Goal: Task Accomplishment & Management: Complete application form

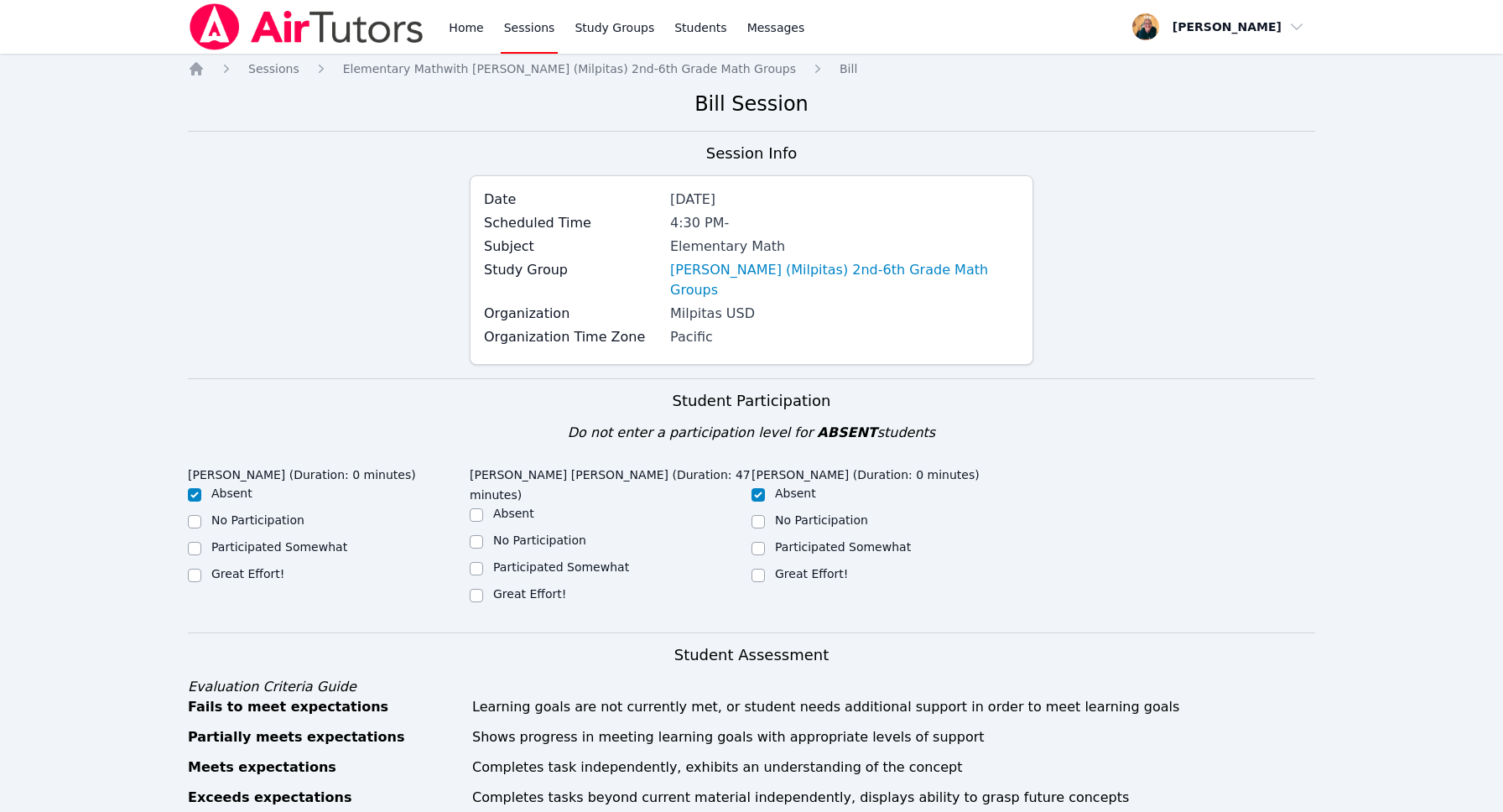
click at [1303, 281] on div "Session Info Date [DATE] Scheduled Time 4:30 PM - Subject Elementary Math Study…" at bounding box center [752, 260] width 1127 height 236
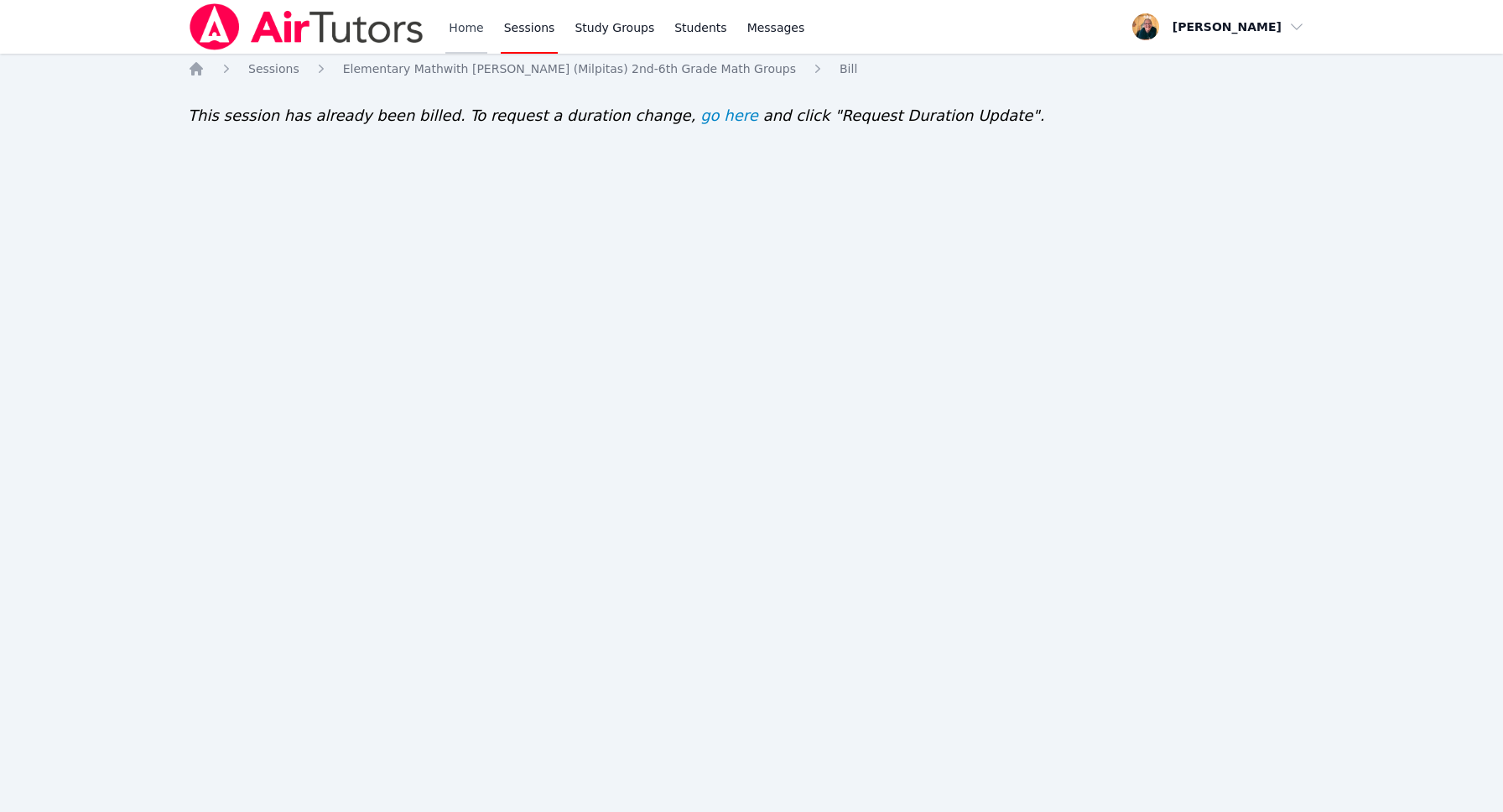
click at [457, 27] on link "Home" at bounding box center [466, 26] width 41 height 53
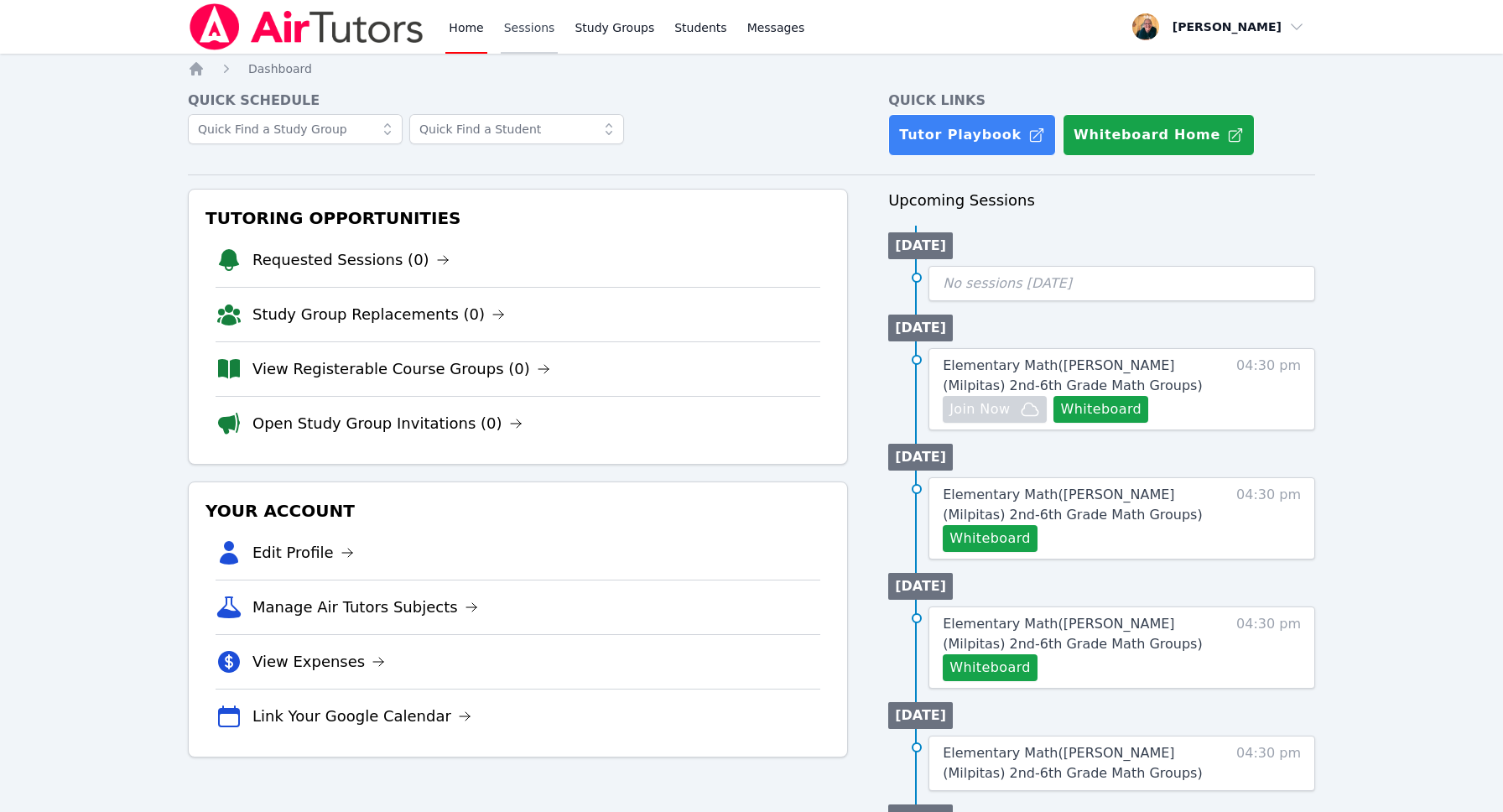
click at [539, 27] on link "Sessions" at bounding box center [530, 26] width 58 height 53
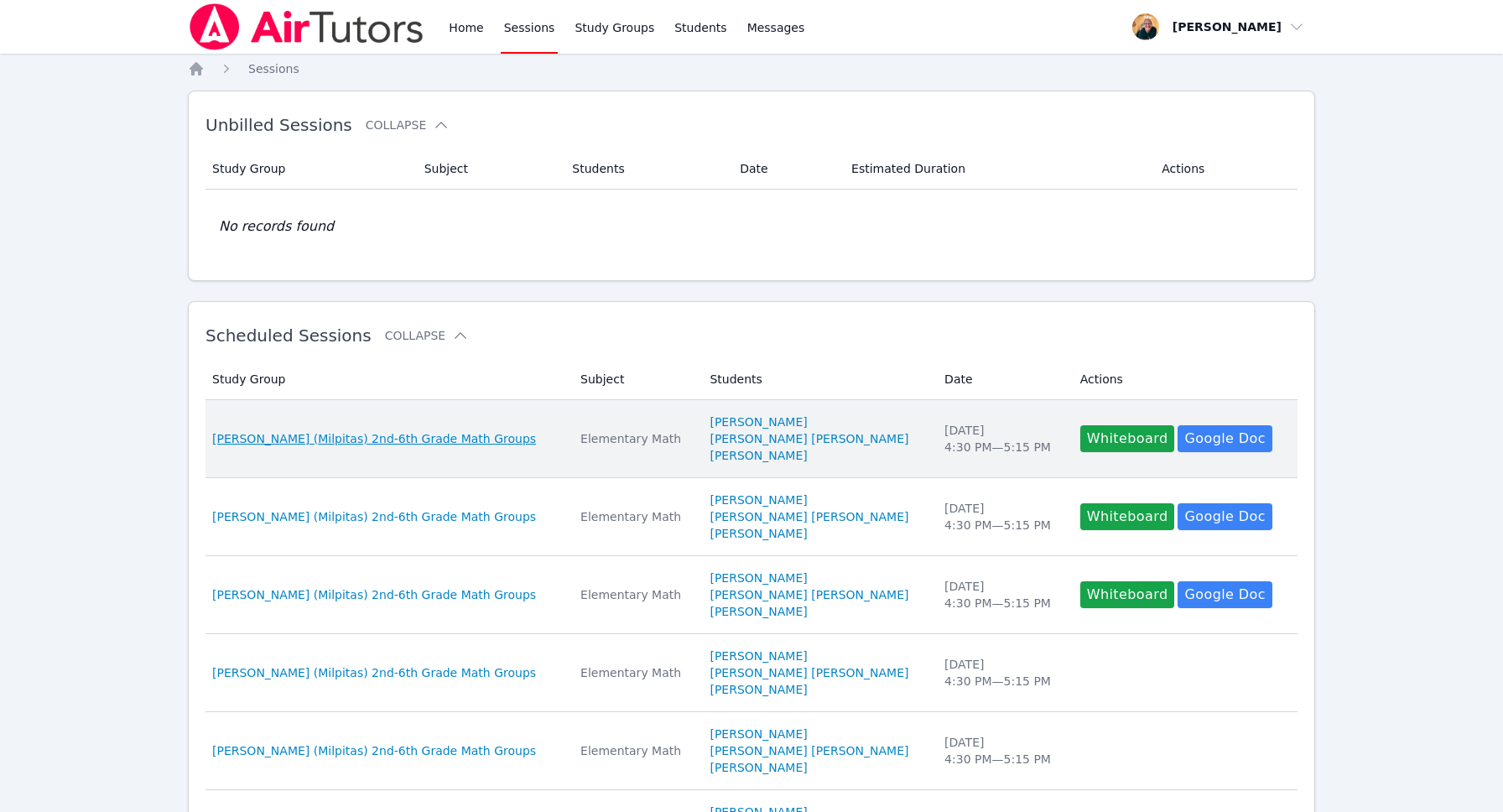
click at [286, 437] on span "[PERSON_NAME] (Milpitas) 2nd-6th Grade Math Groups" at bounding box center [374, 438] width 324 height 17
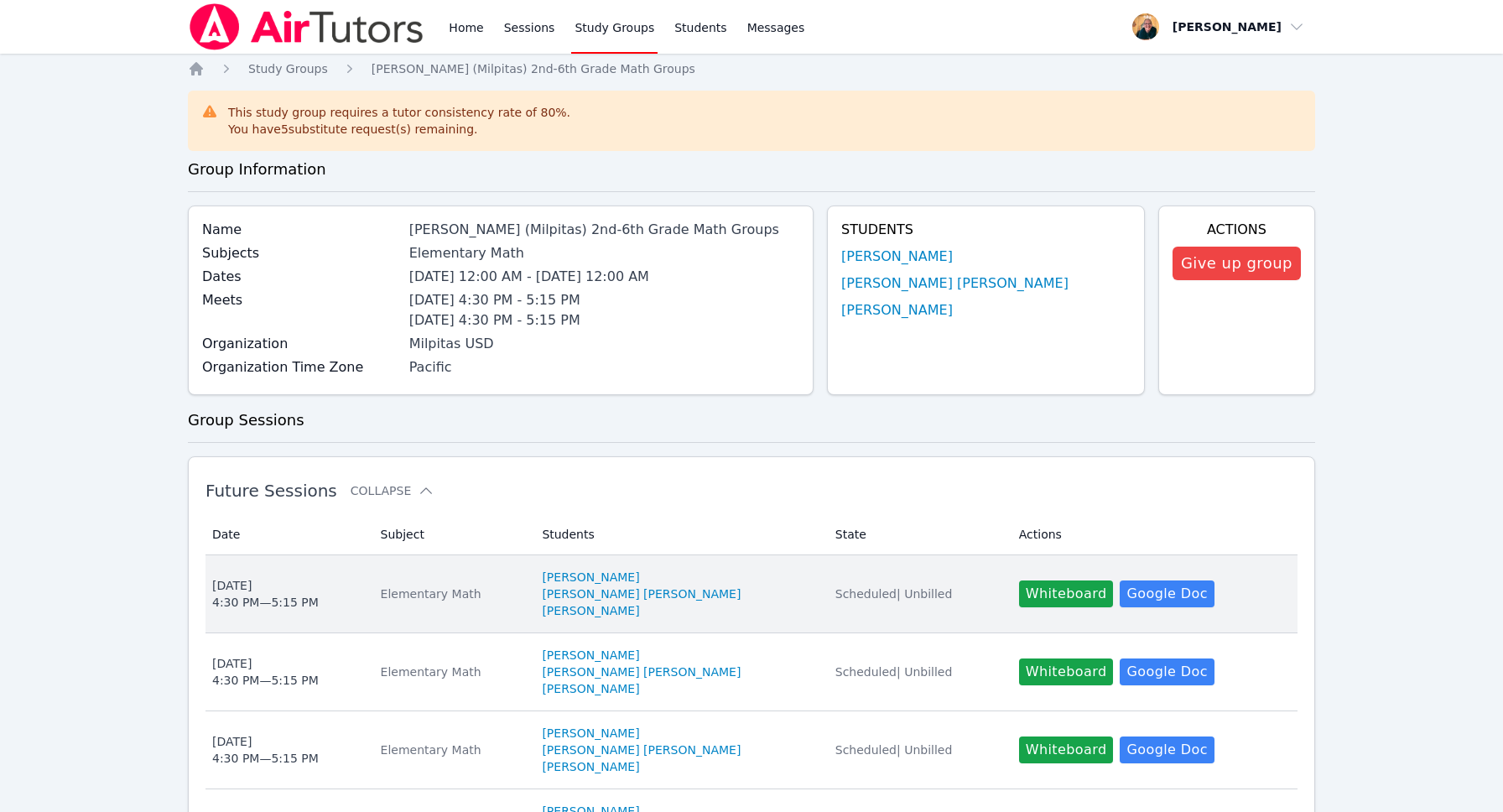
click at [735, 594] on li "[PERSON_NAME] [PERSON_NAME]" at bounding box center [678, 593] width 272 height 17
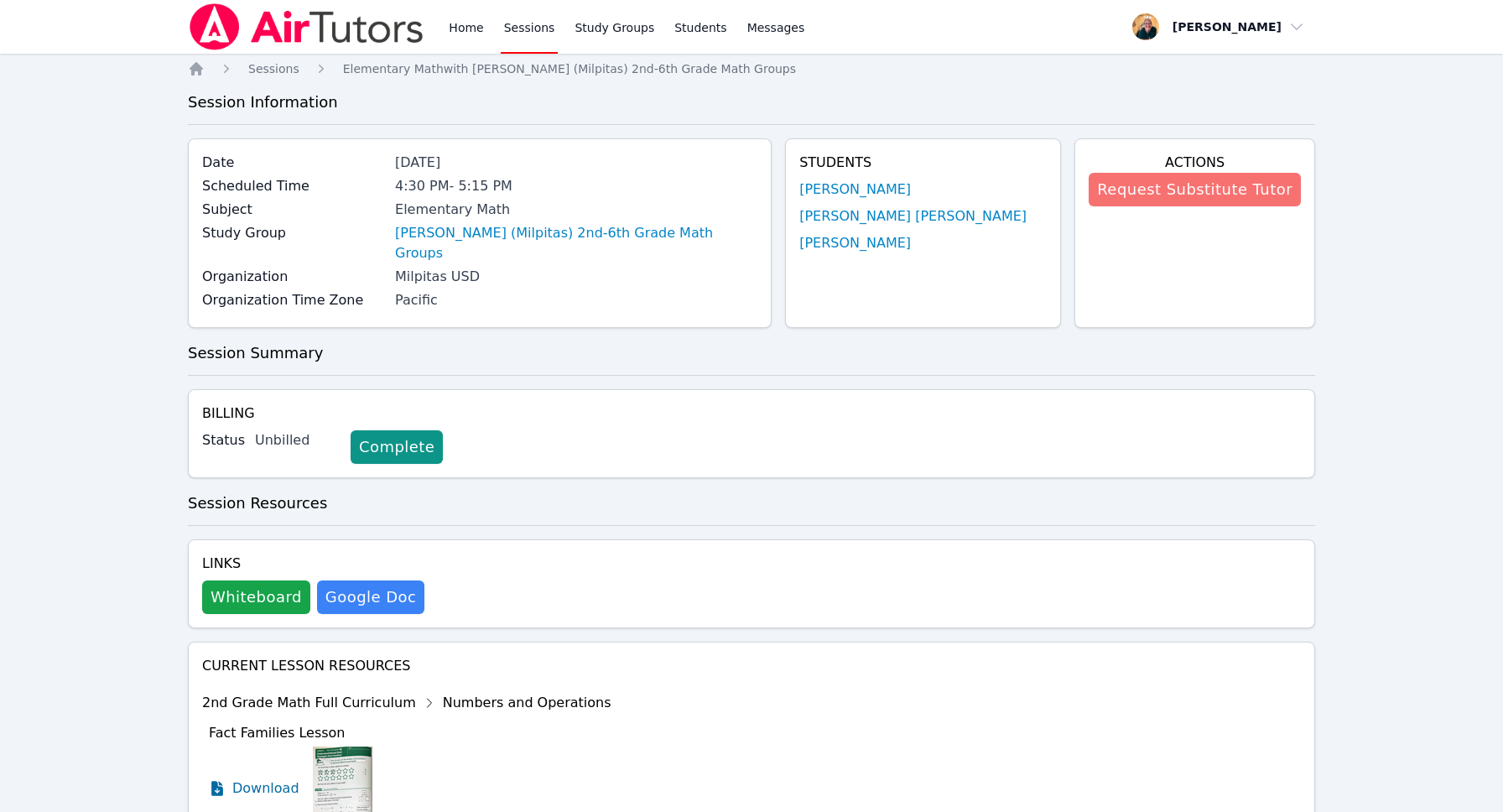
click at [1176, 200] on button "Request Substitute Tutor" at bounding box center [1195, 189] width 212 height 33
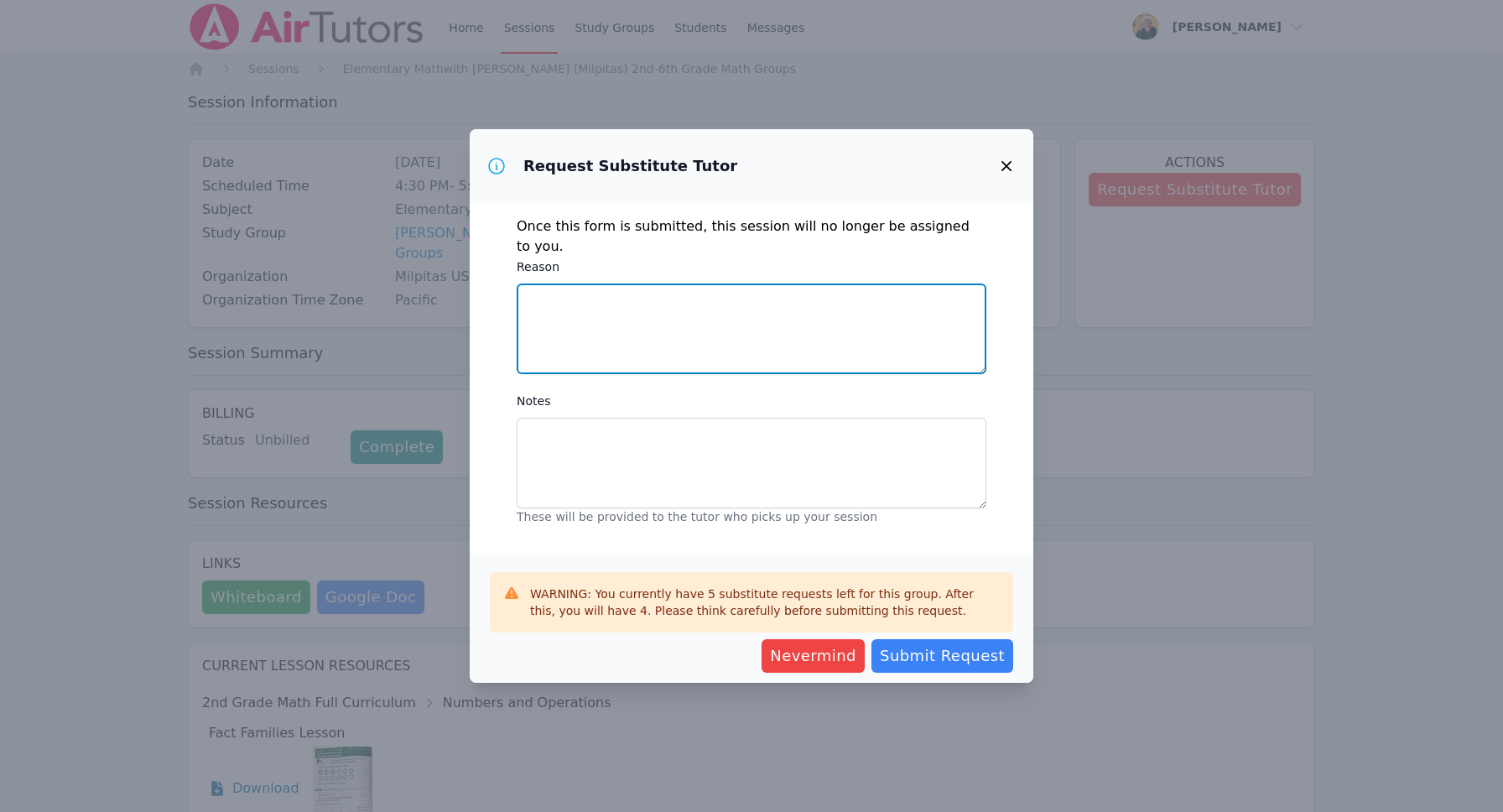
click at [834, 287] on textarea "Reason" at bounding box center [751, 328] width 470 height 90
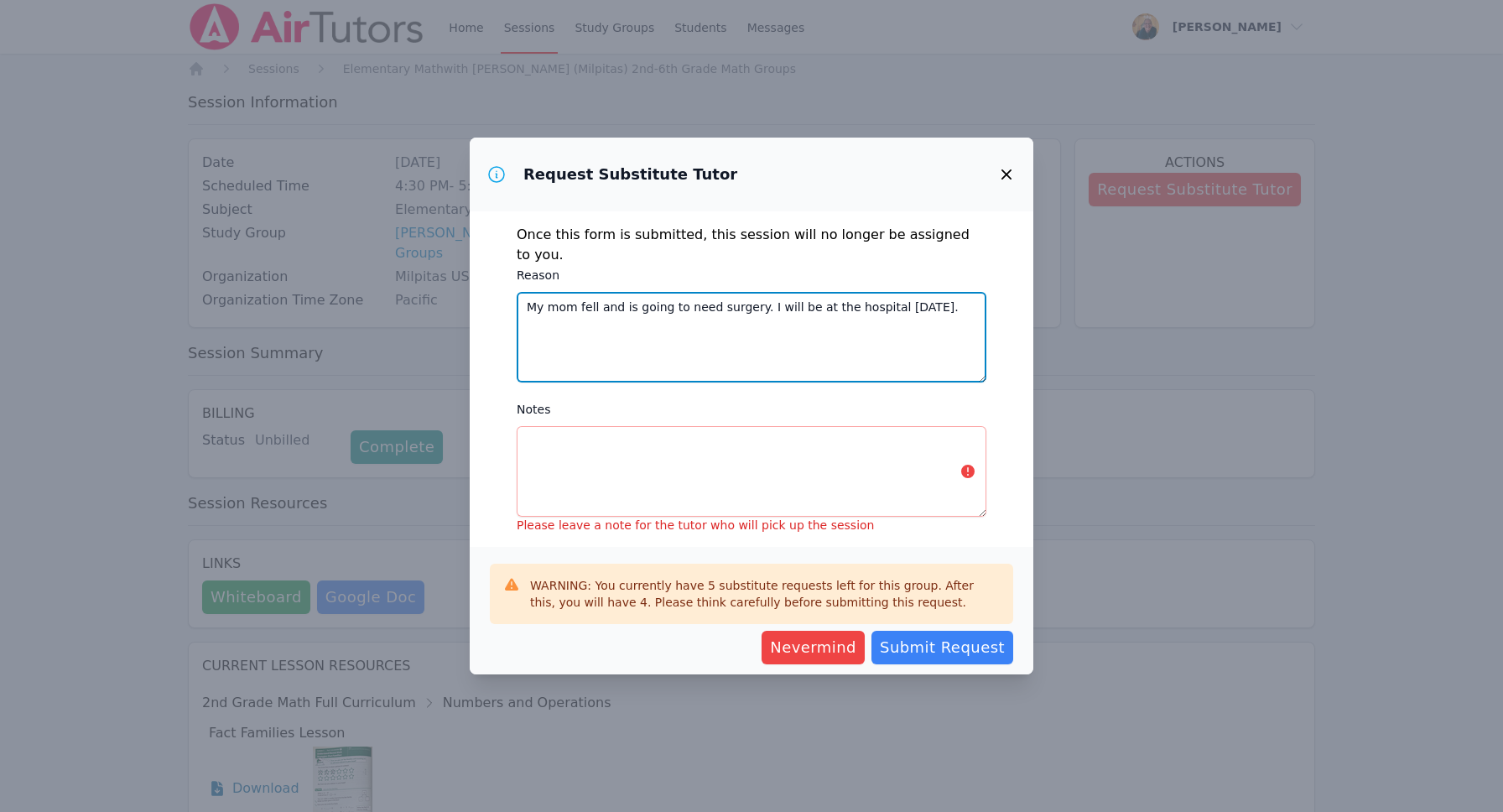
type textarea "My mom fell and is going to need surgery. I will be at the hospital [DATE]."
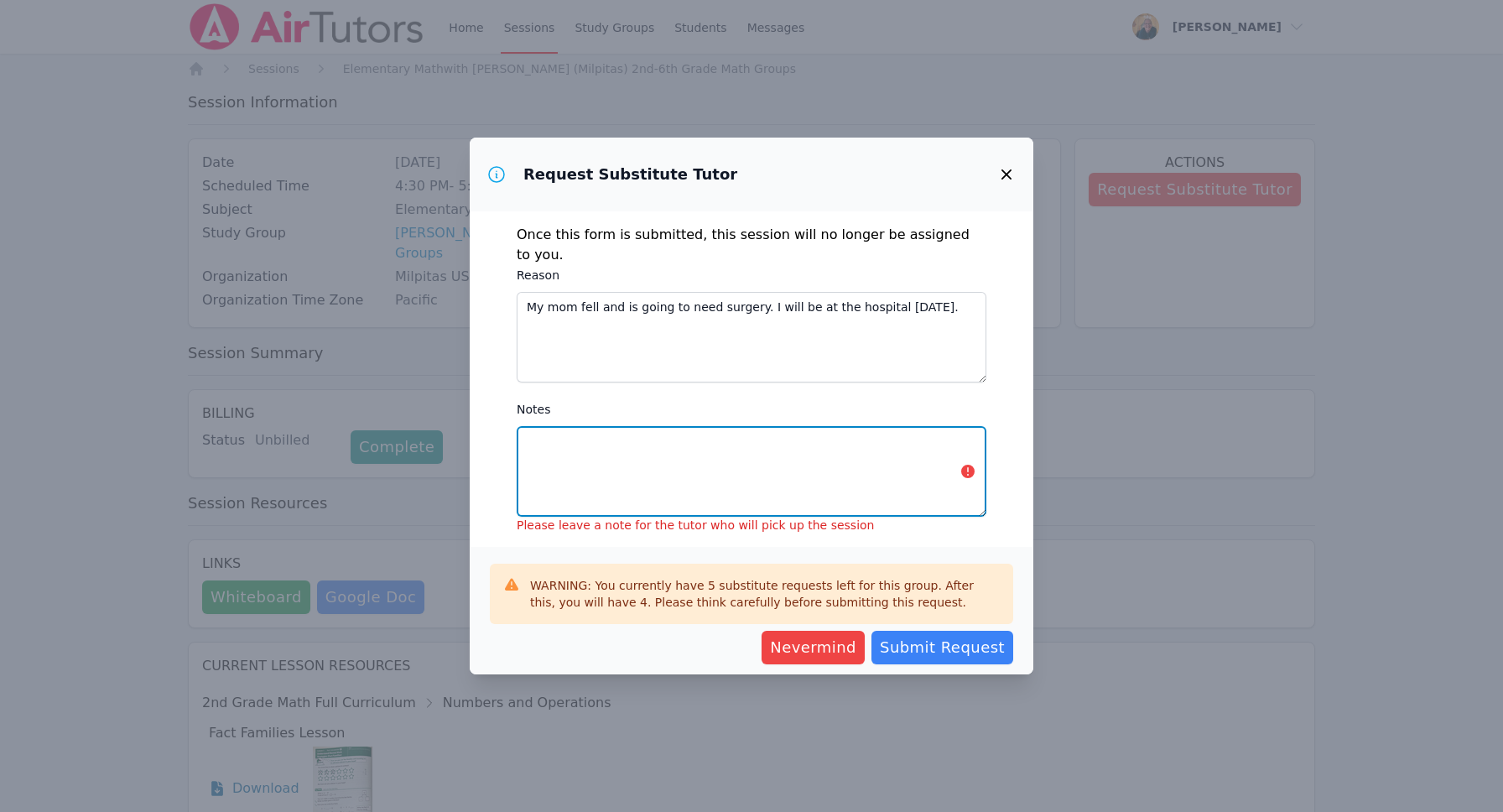
click at [734, 430] on textarea "Notes" at bounding box center [751, 471] width 470 height 90
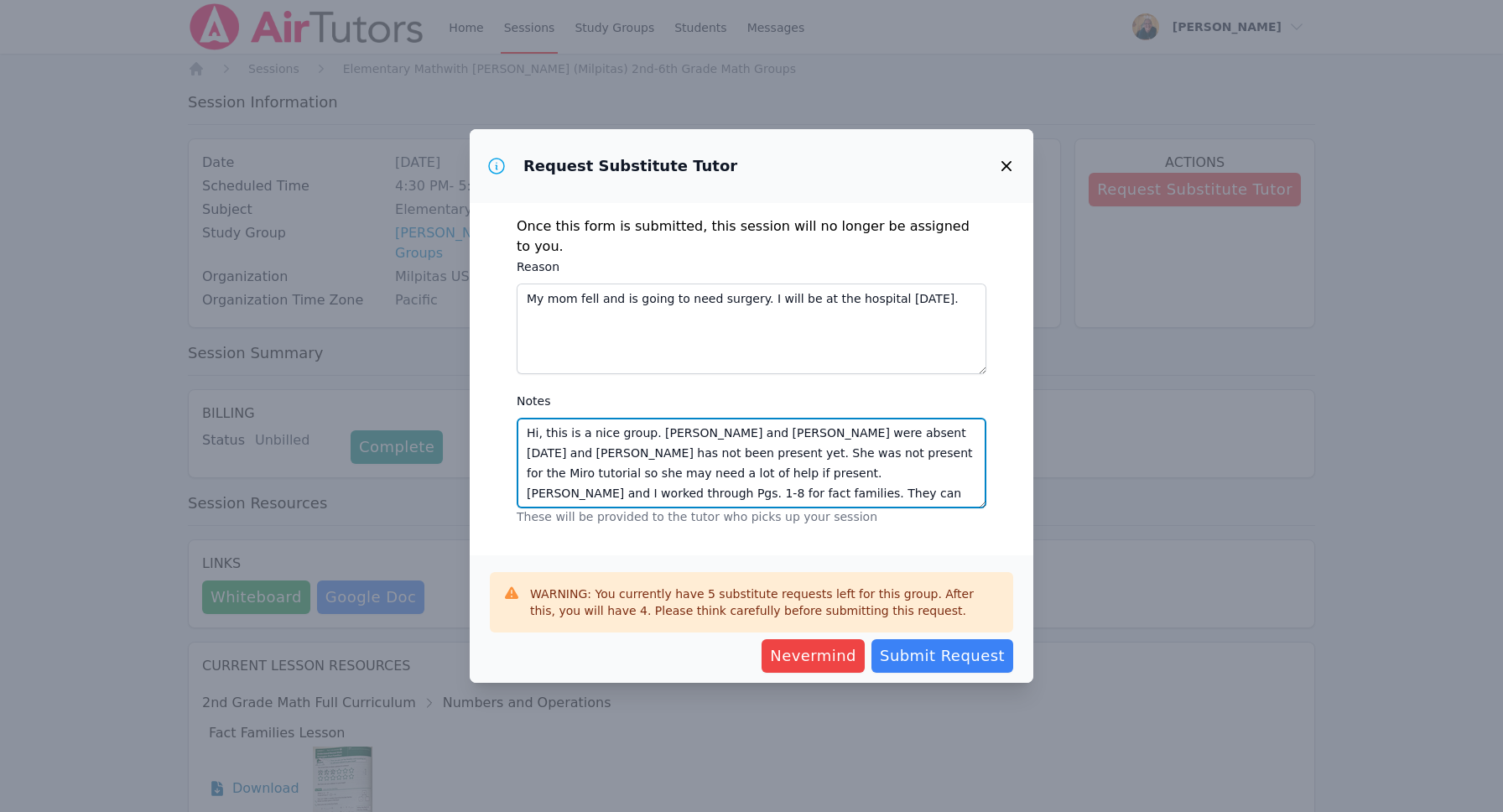
click at [734, 430] on textarea "Hi, this is a nice group. [PERSON_NAME] and [PERSON_NAME] were absent [DATE] an…" at bounding box center [751, 462] width 470 height 90
click at [966, 480] on textarea "Hi, this is a nice group. [PERSON_NAME] and [PERSON_NAME] ynh were absent [DATE…" at bounding box center [751, 462] width 470 height 90
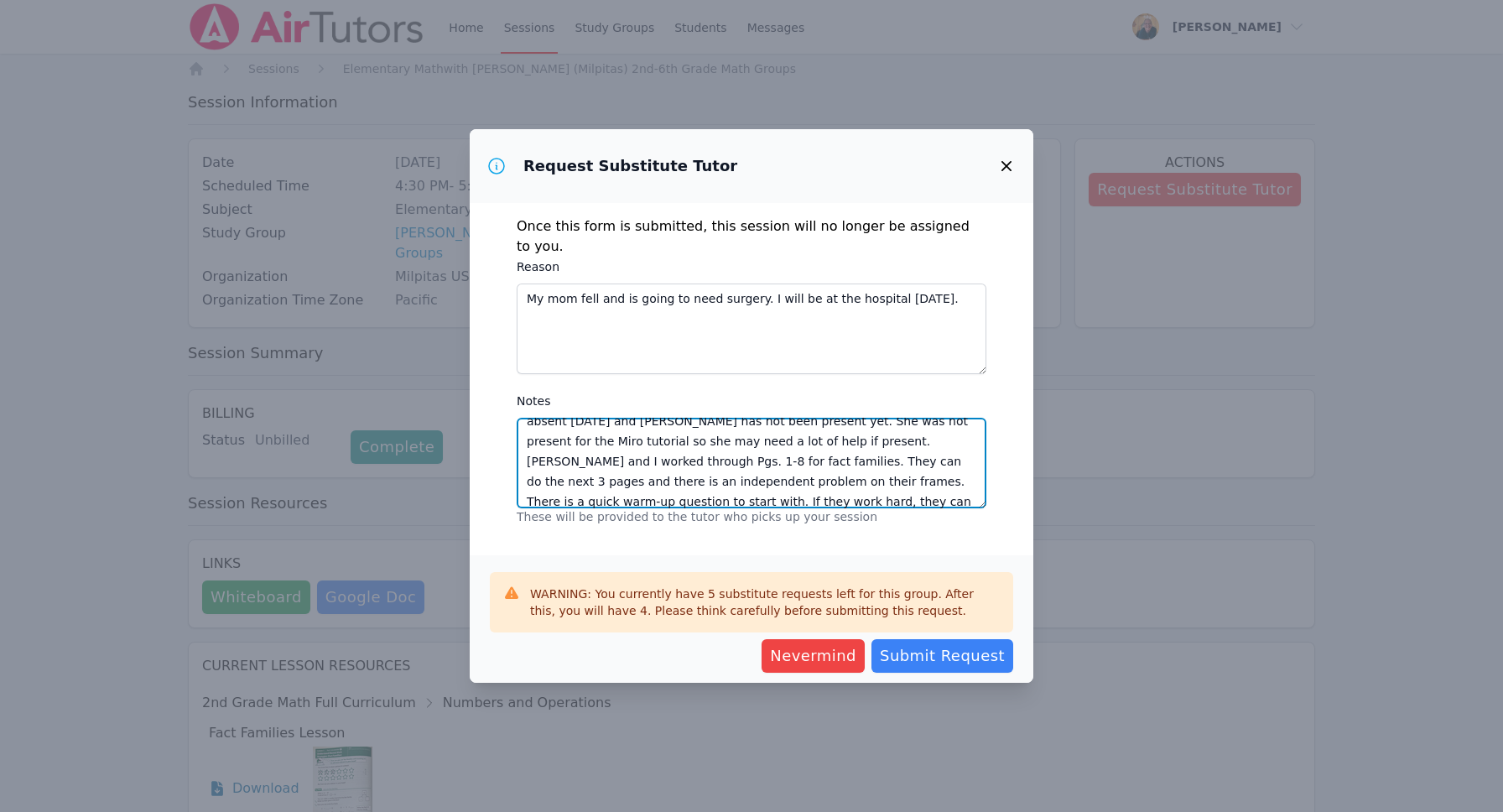
scroll to position [52, 0]
click at [862, 450] on textarea "Hi, this is a nice group. [PERSON_NAME] and [PERSON_NAME] ynh were absent [DATE…" at bounding box center [751, 462] width 470 height 90
click at [947, 496] on textarea "Hi, this is a nice group. [PERSON_NAME] and [PERSON_NAME] ynh were absent [DATE…" at bounding box center [751, 462] width 470 height 90
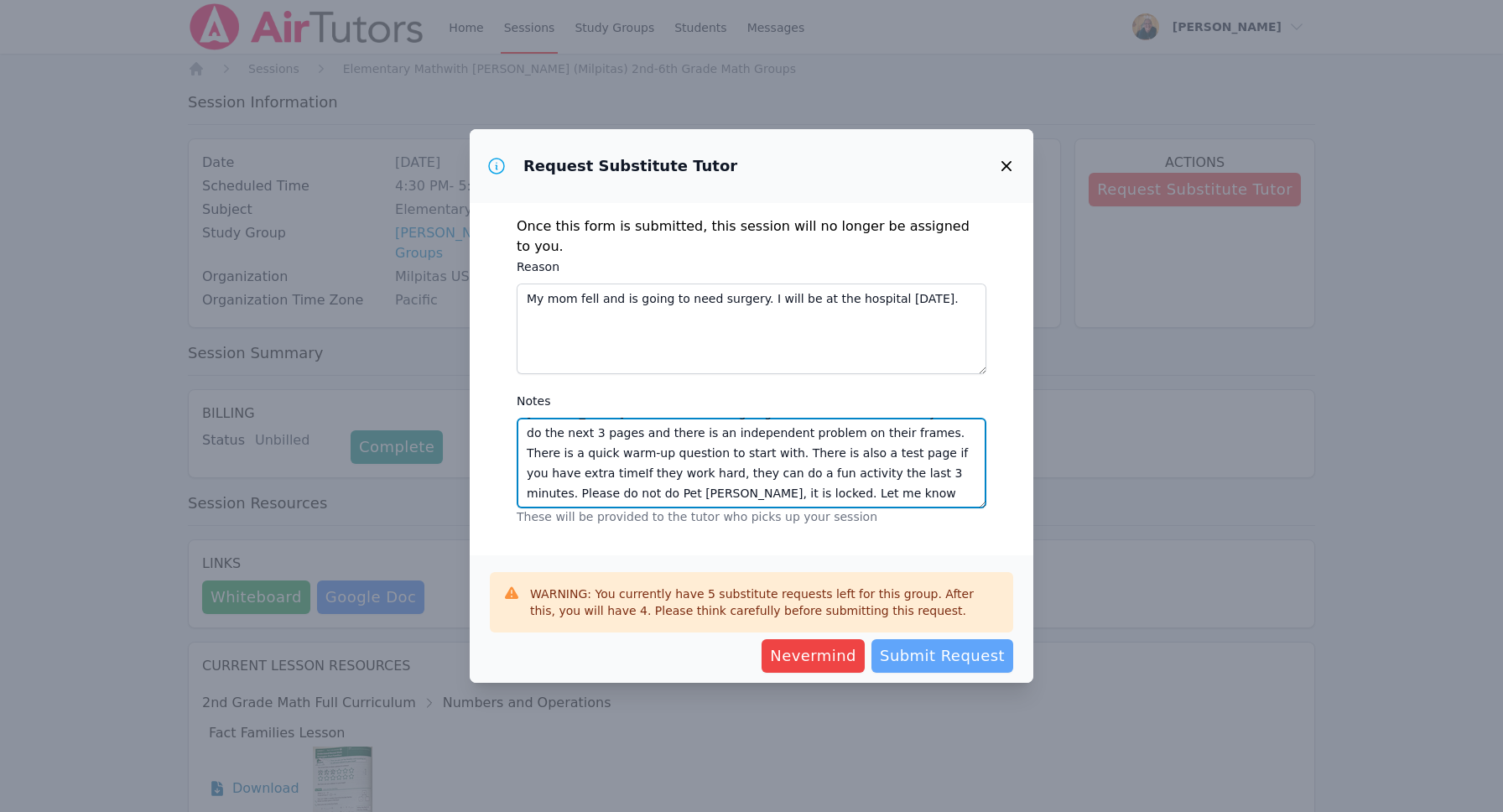
type textarea "Hi, this is a nice group. [PERSON_NAME] and [PERSON_NAME] ynh were absent [DATE…"
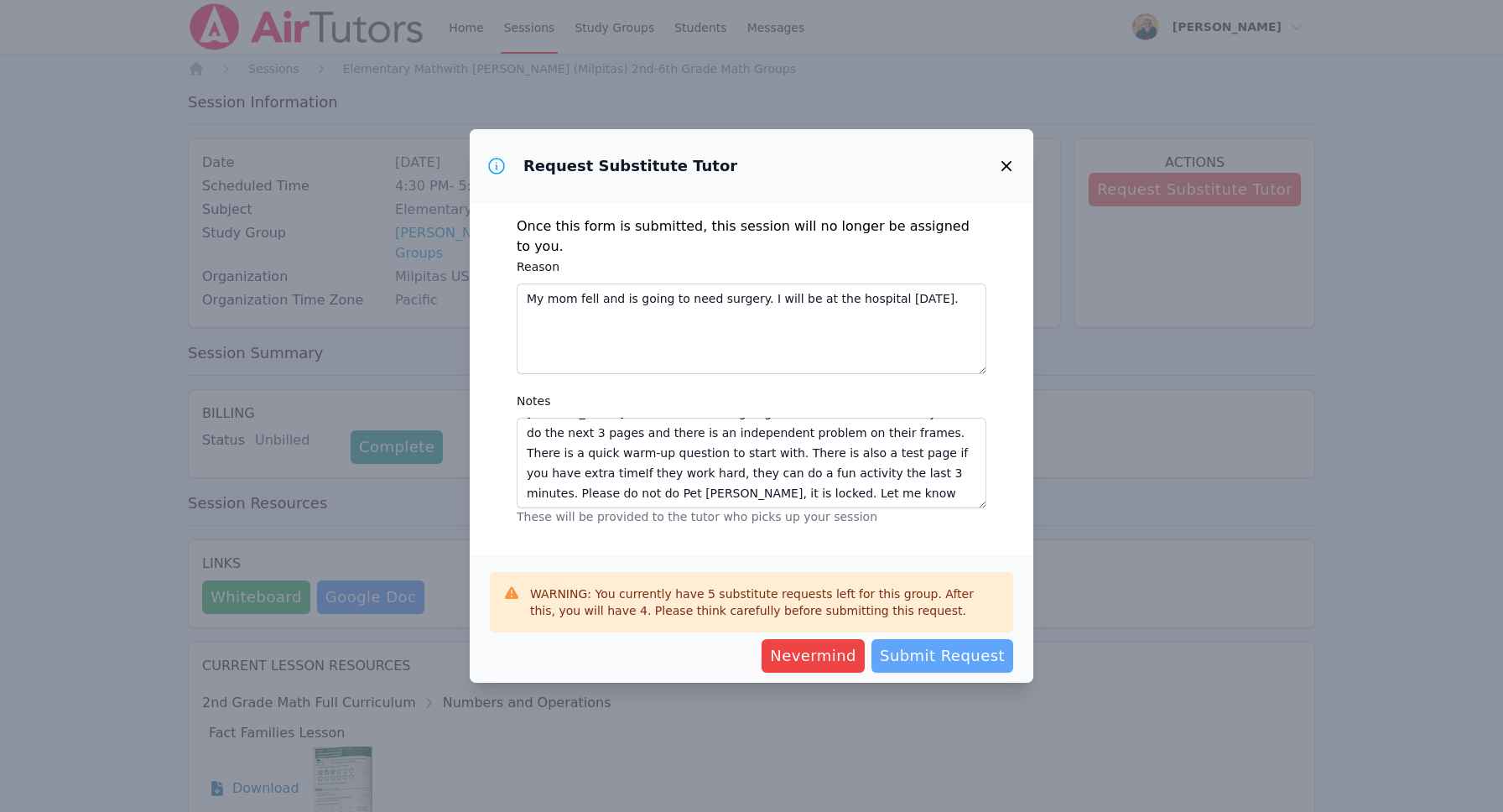
click at [962, 650] on span "Submit Request" at bounding box center [942, 655] width 125 height 24
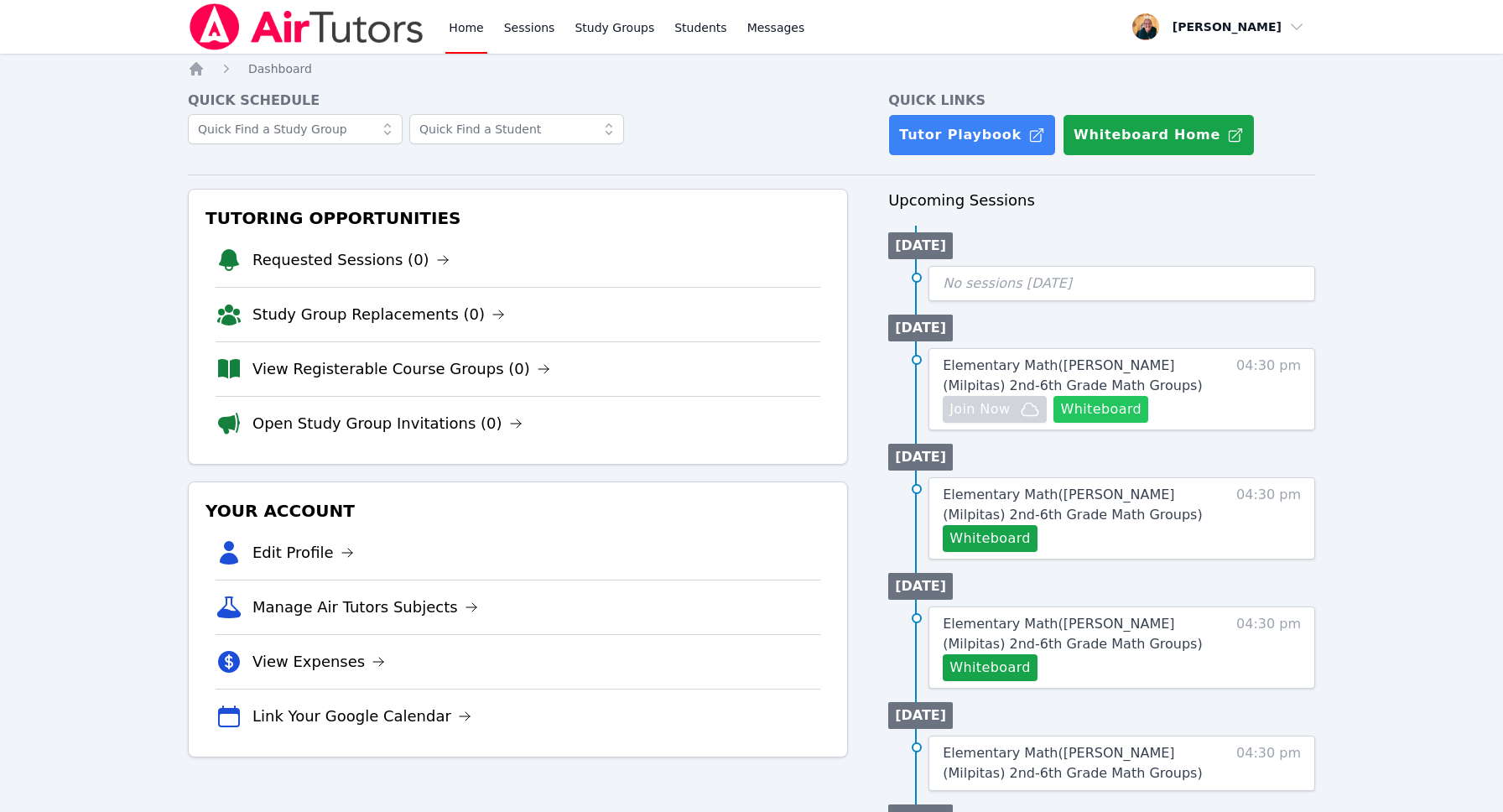
click at [1115, 411] on button "Whiteboard" at bounding box center [1100, 409] width 95 height 27
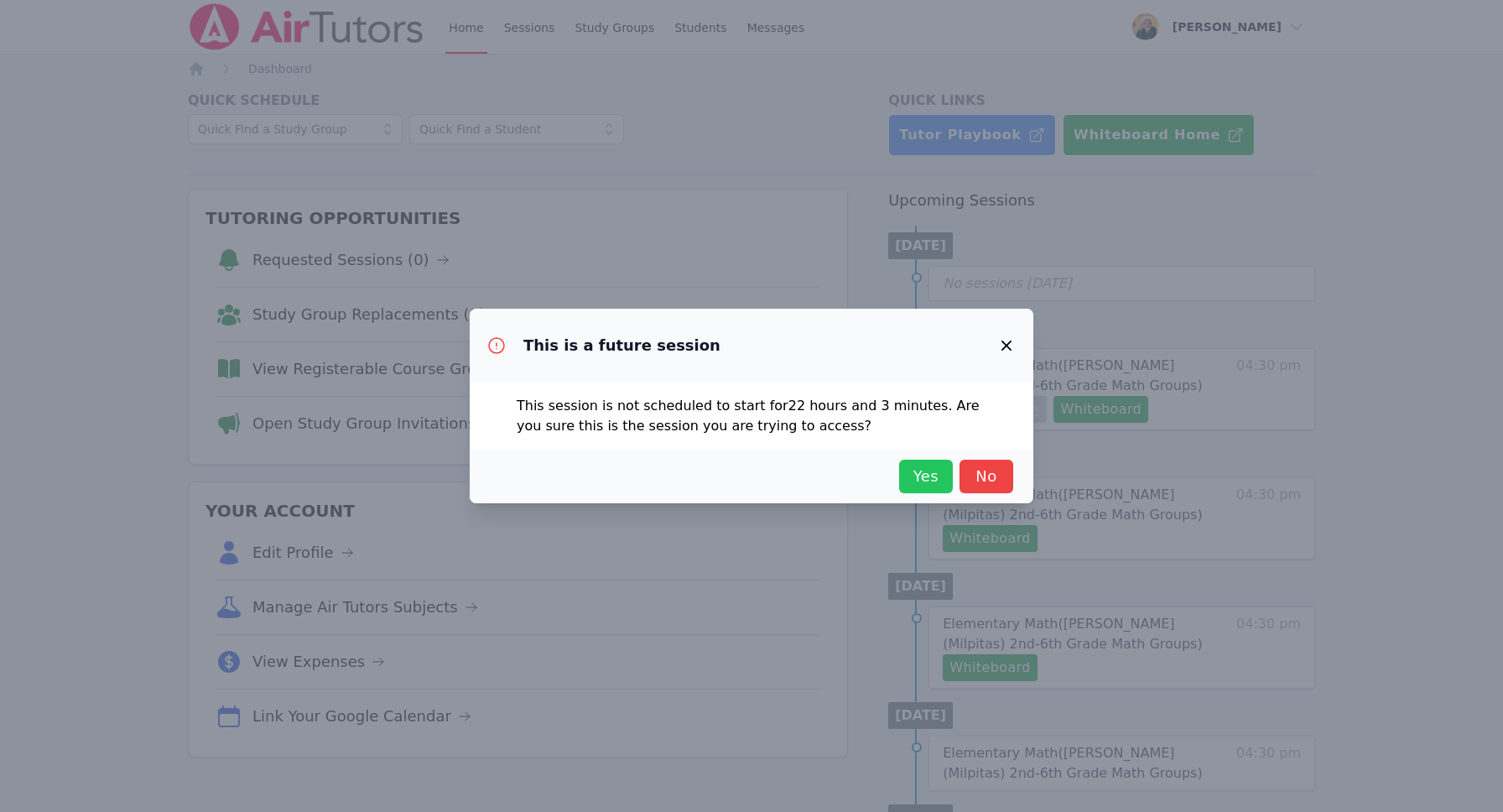
click at [921, 469] on span "Yes" at bounding box center [926, 476] width 37 height 24
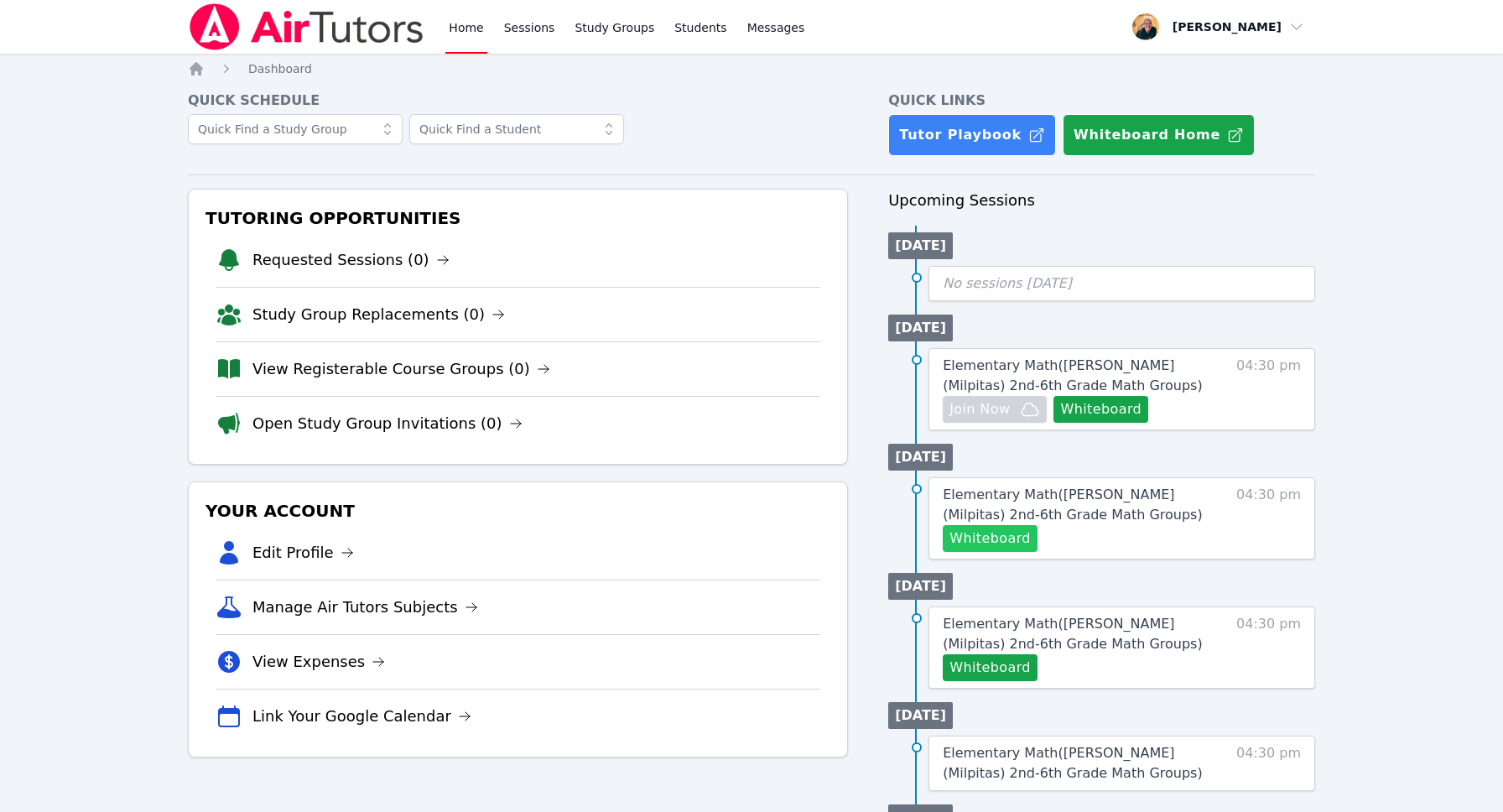
click at [991, 543] on button "Whiteboard" at bounding box center [990, 538] width 95 height 27
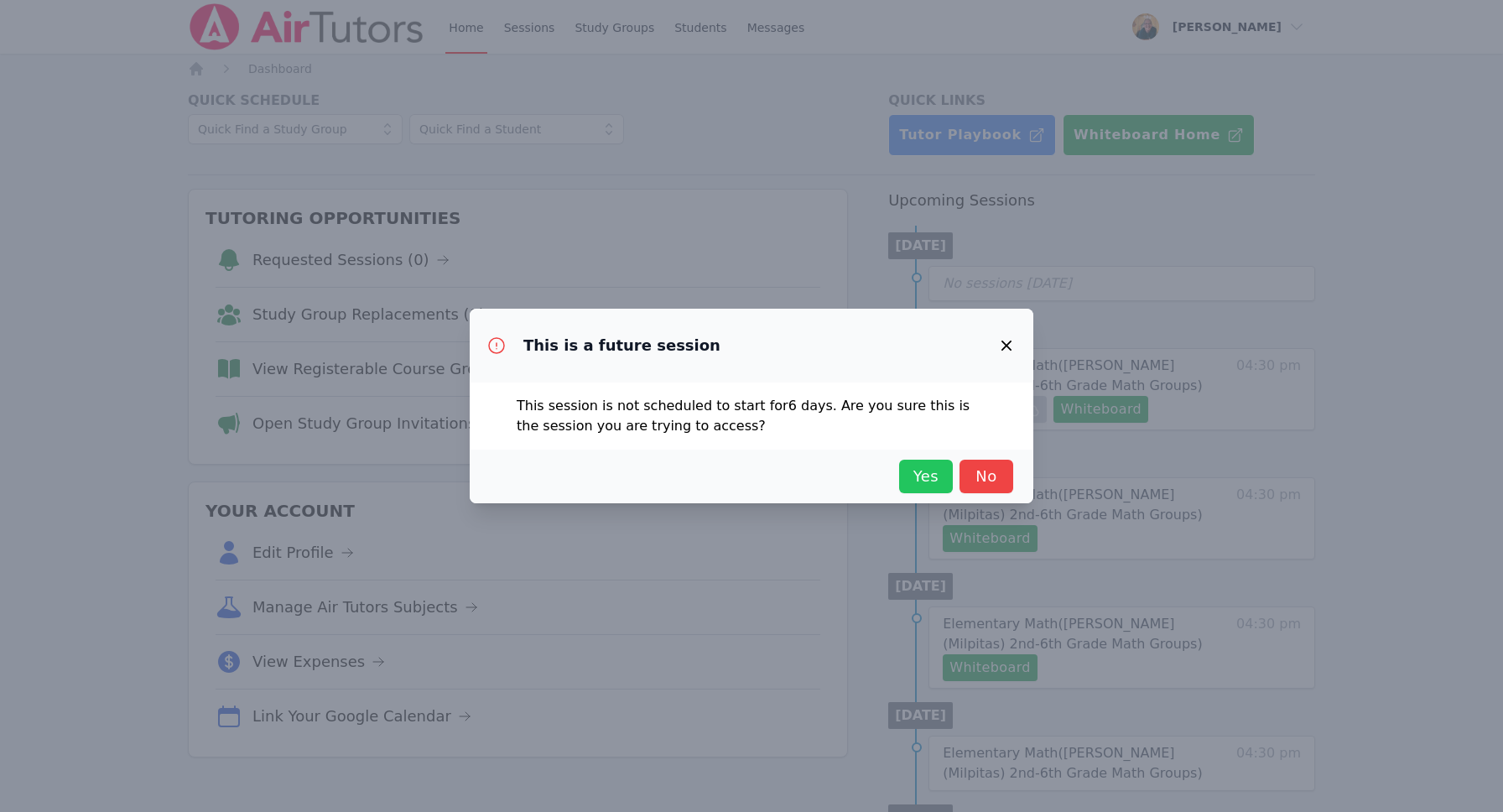
click at [926, 474] on span "Yes" at bounding box center [926, 476] width 37 height 24
